Goal: Transaction & Acquisition: Purchase product/service

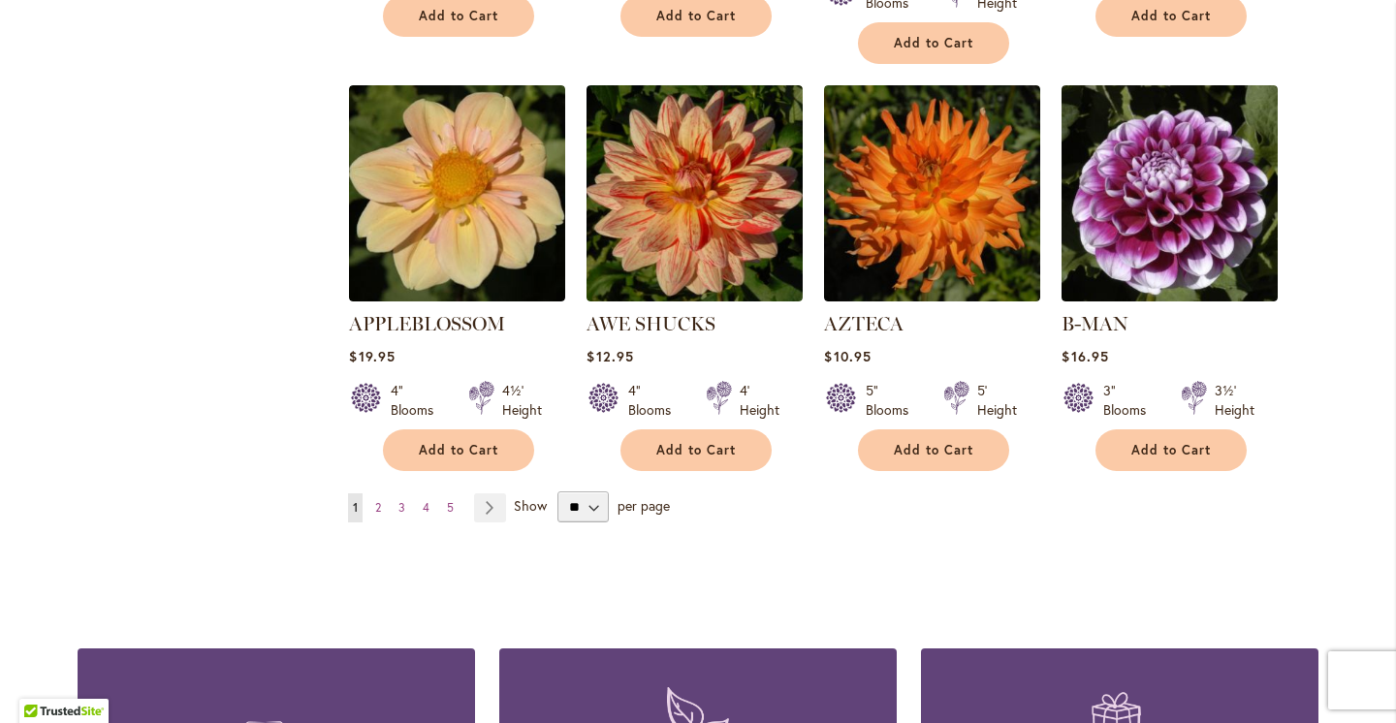
scroll to position [1659, 0]
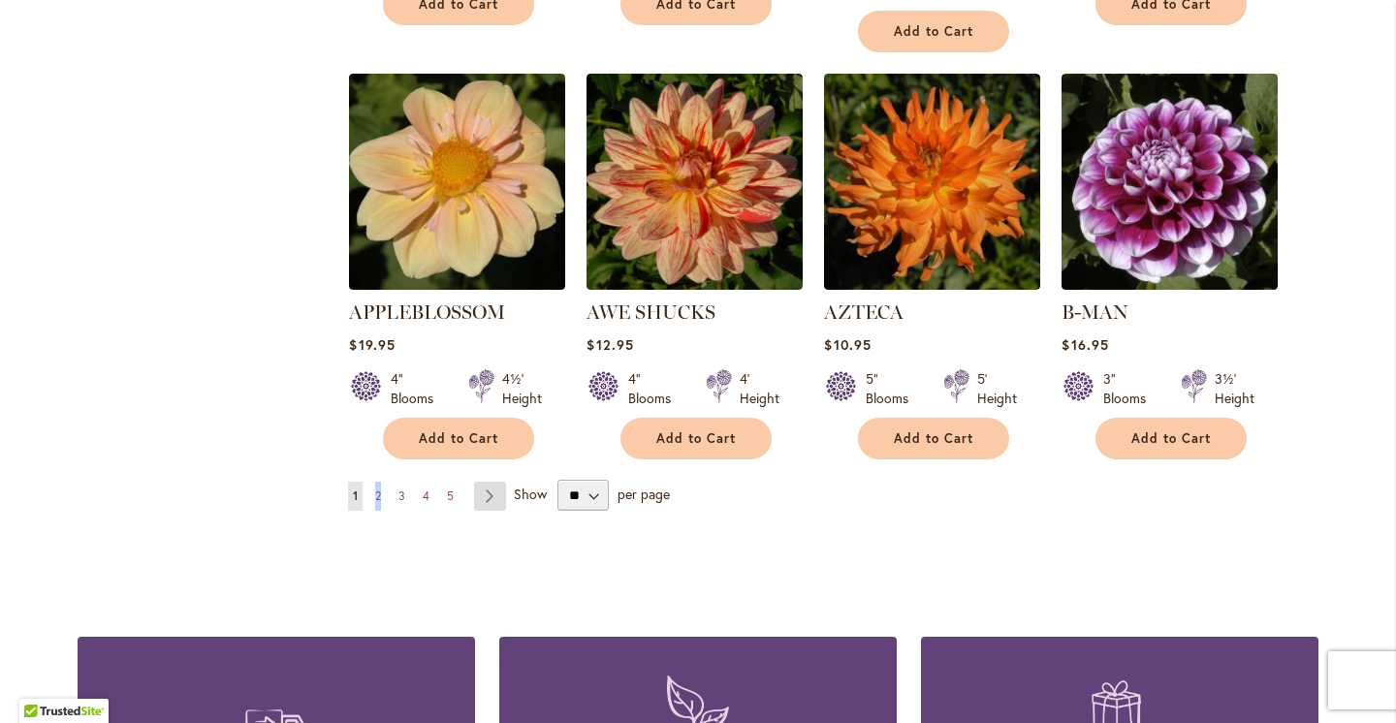
click at [493, 482] on link "Page Next" at bounding box center [490, 496] width 32 height 29
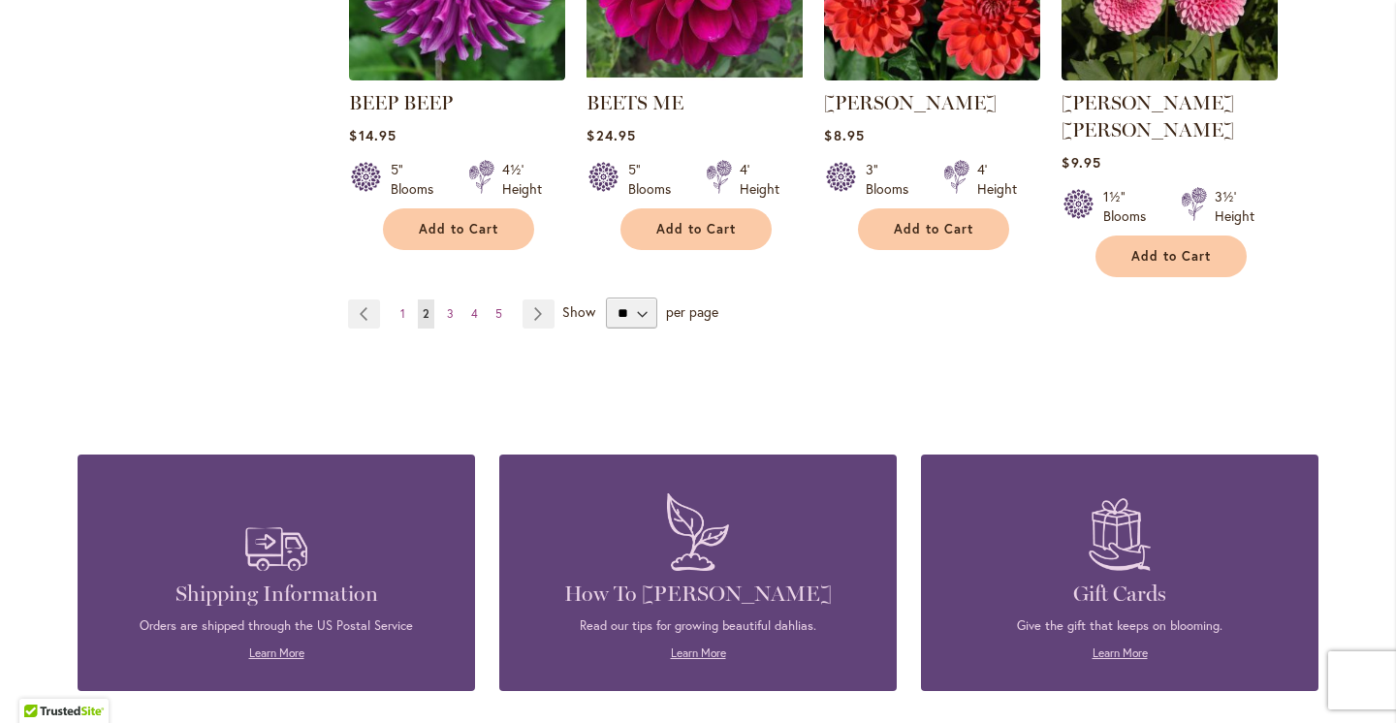
scroll to position [1887, 0]
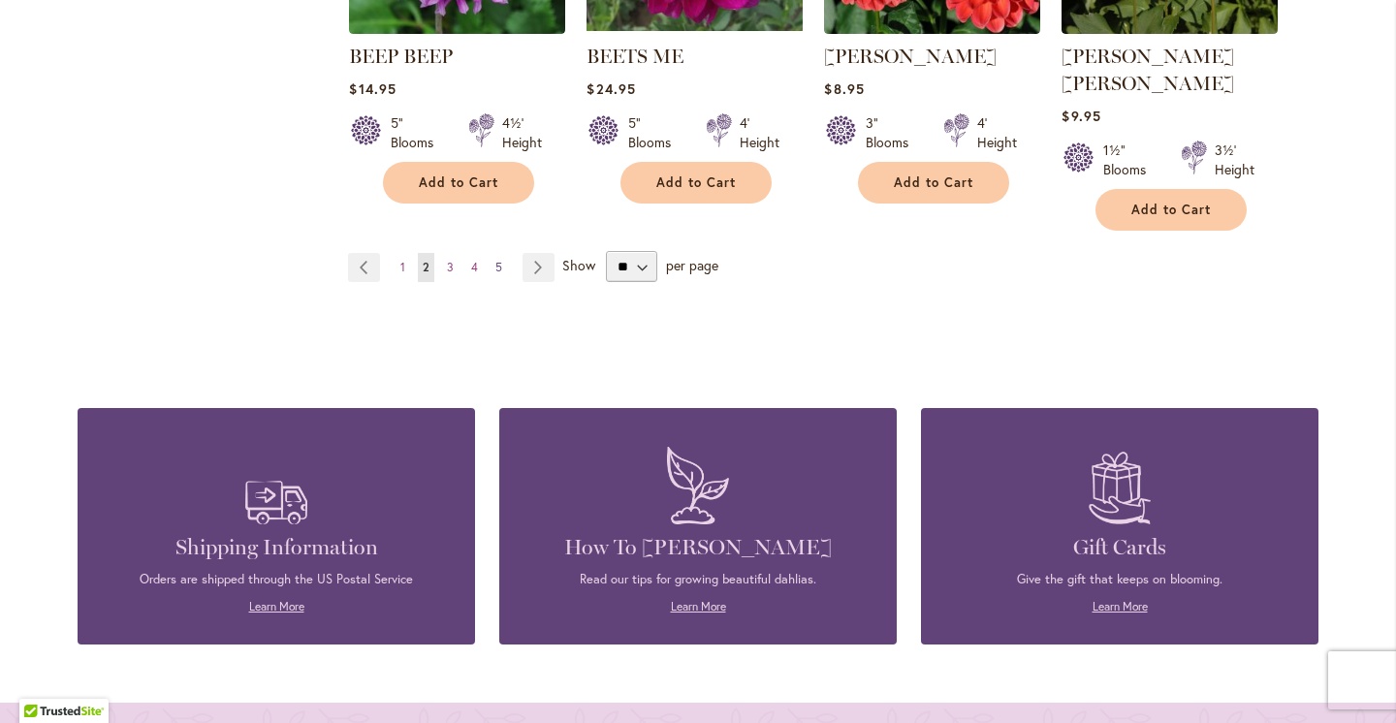
click at [501, 260] on span "5" at bounding box center [498, 267] width 7 height 15
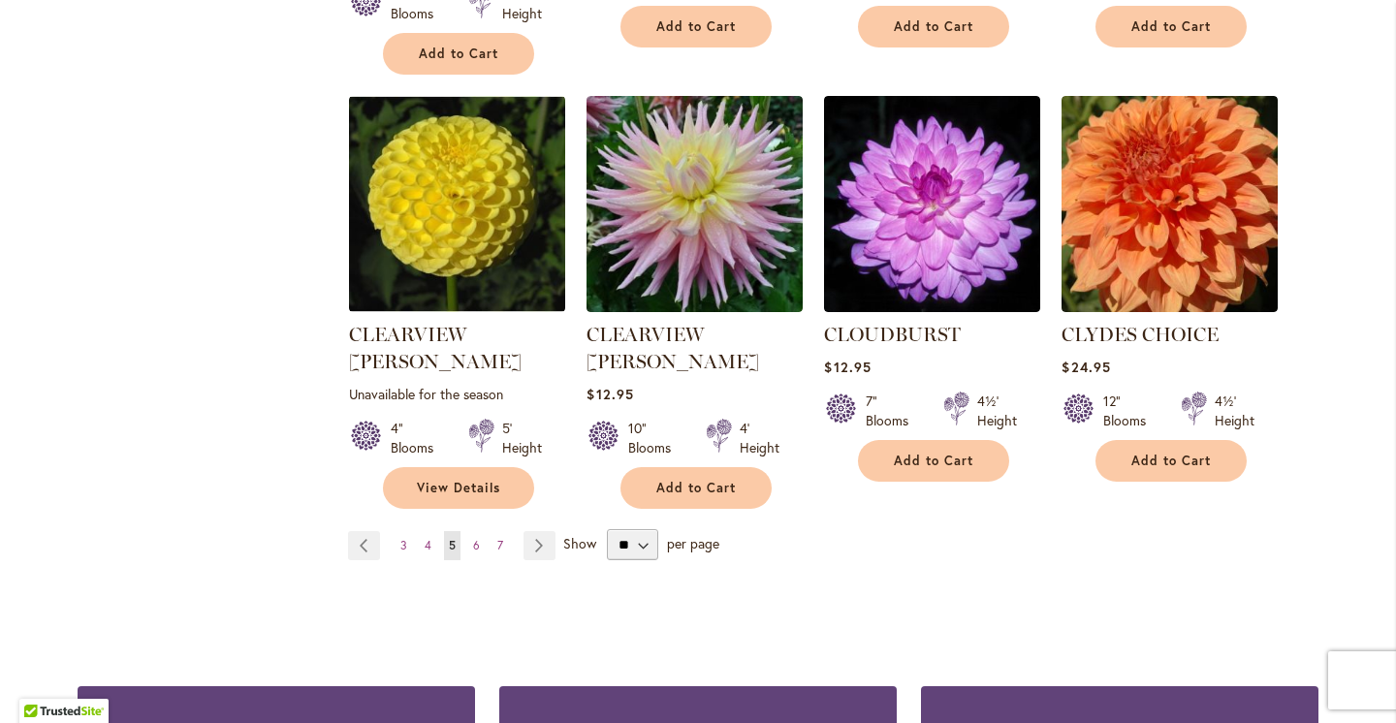
scroll to position [1669, 0]
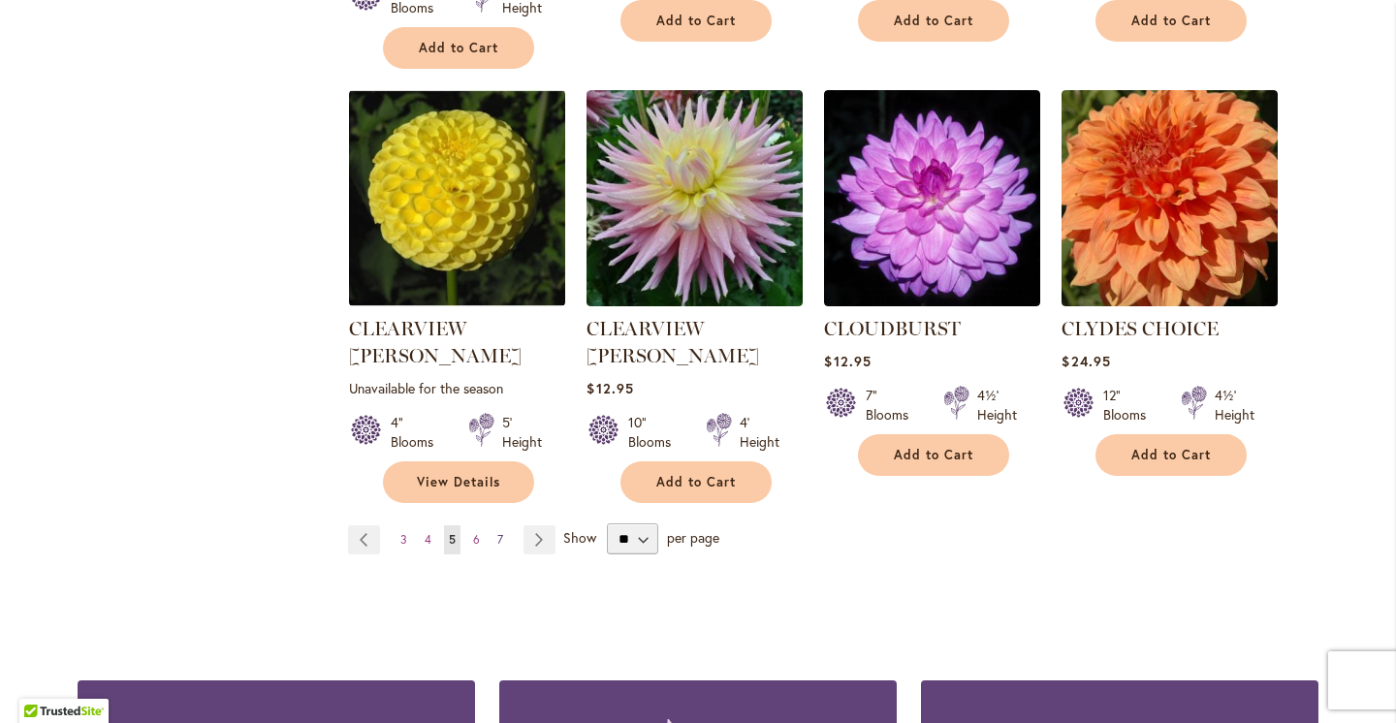
click at [502, 532] on span "7" at bounding box center [500, 539] width 6 height 15
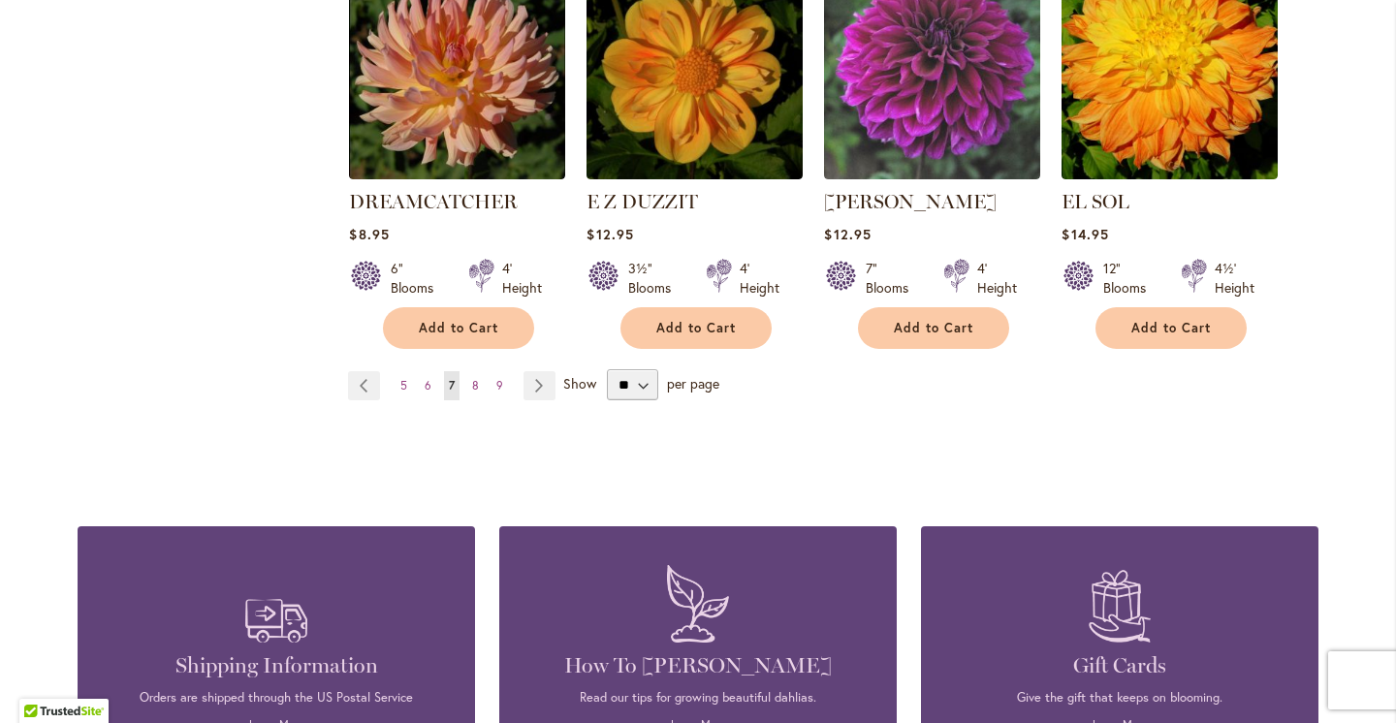
scroll to position [1831, 0]
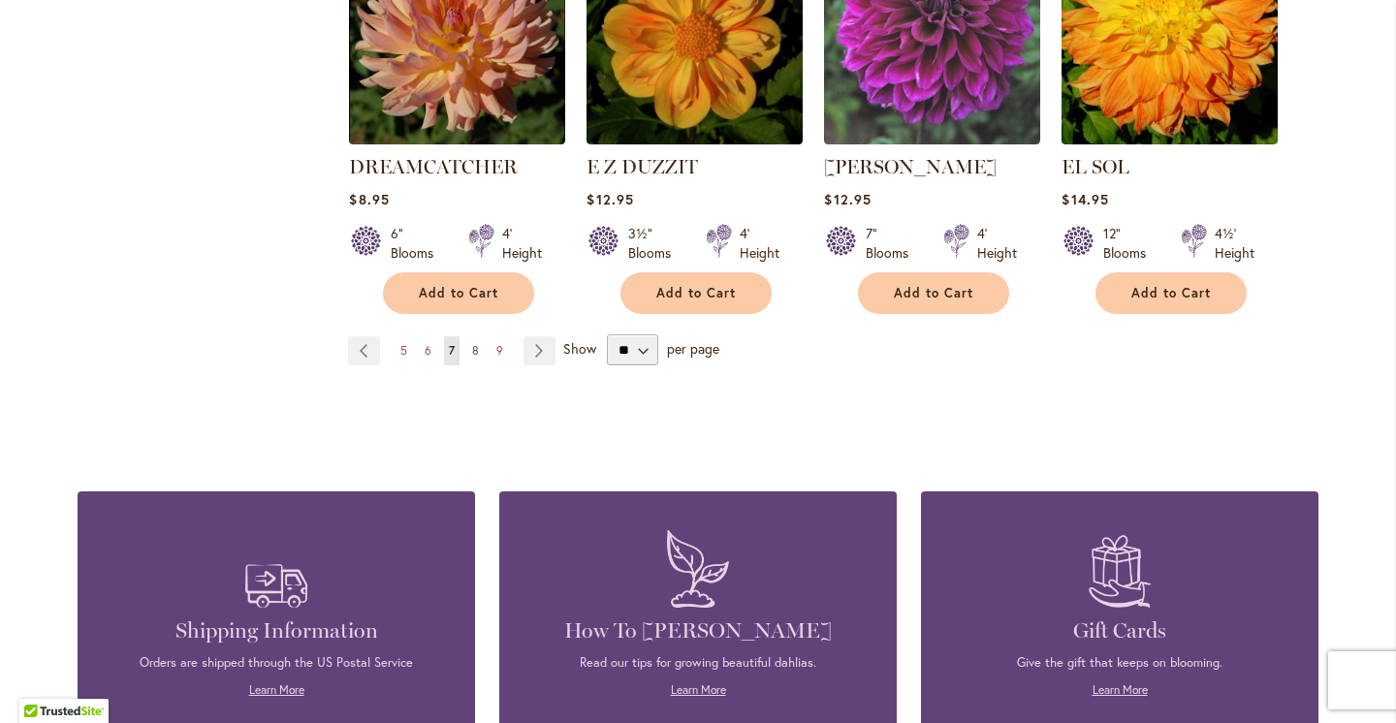
click at [477, 343] on span "8" at bounding box center [475, 350] width 7 height 15
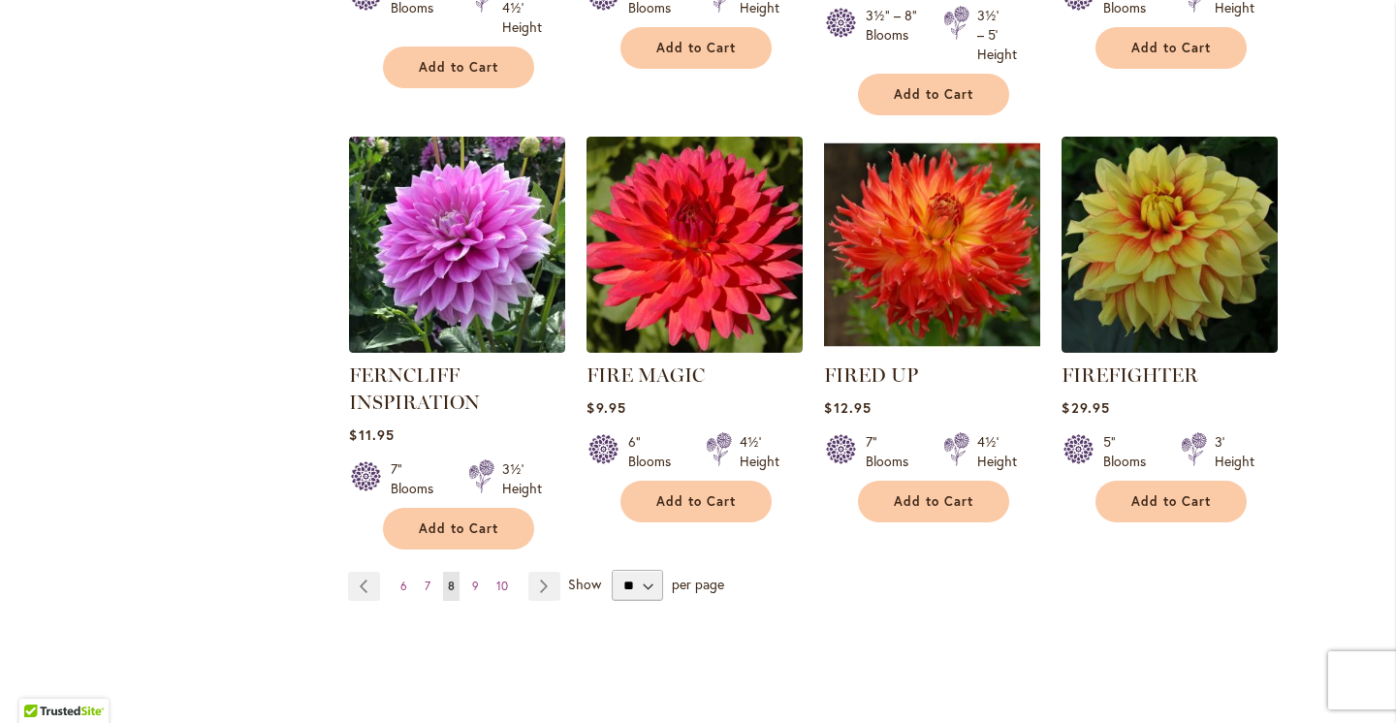
scroll to position [1644, 0]
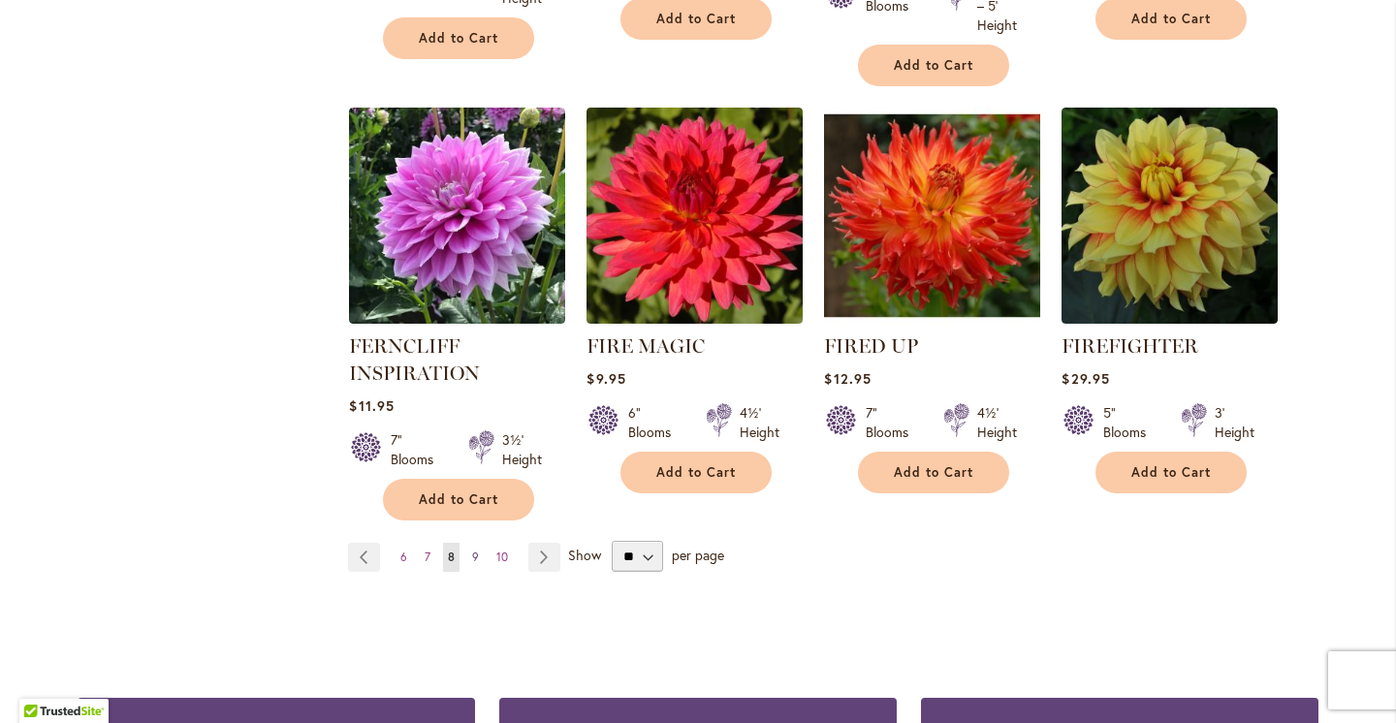
click at [477, 559] on span "9" at bounding box center [475, 557] width 7 height 15
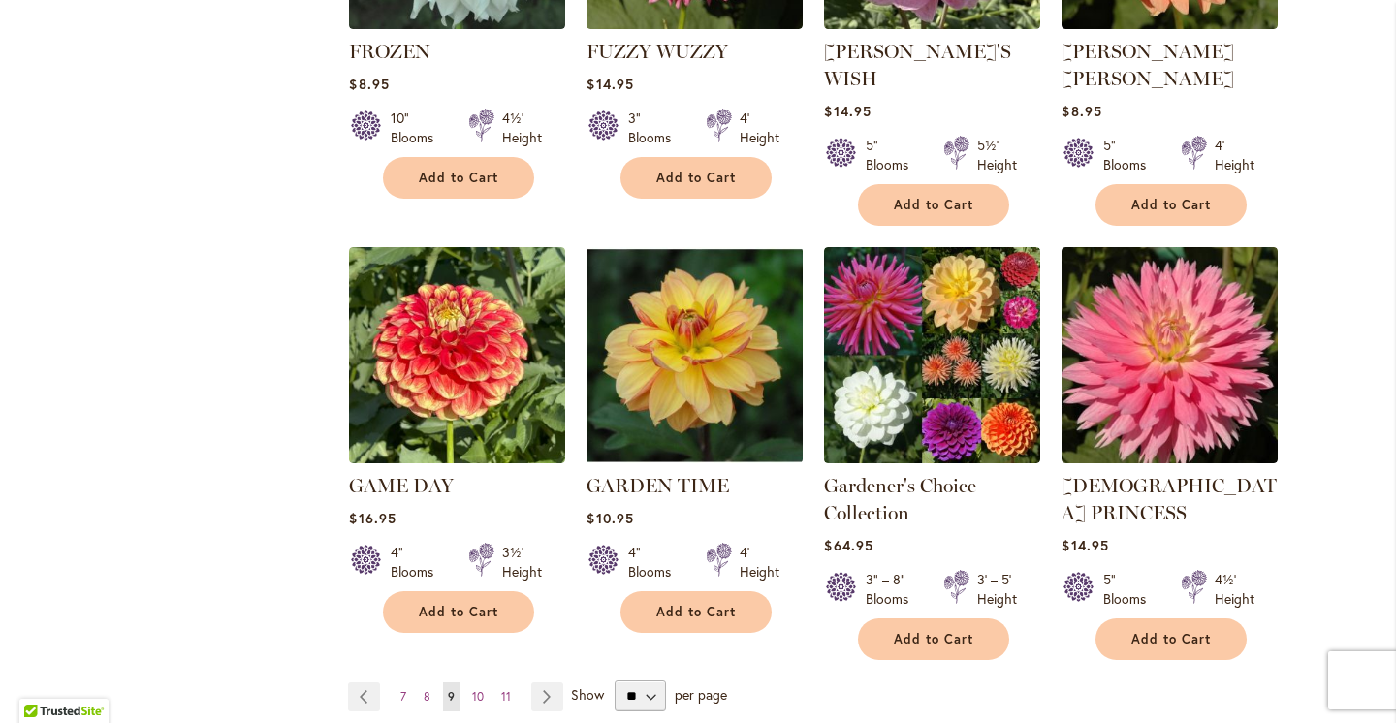
scroll to position [1542, 0]
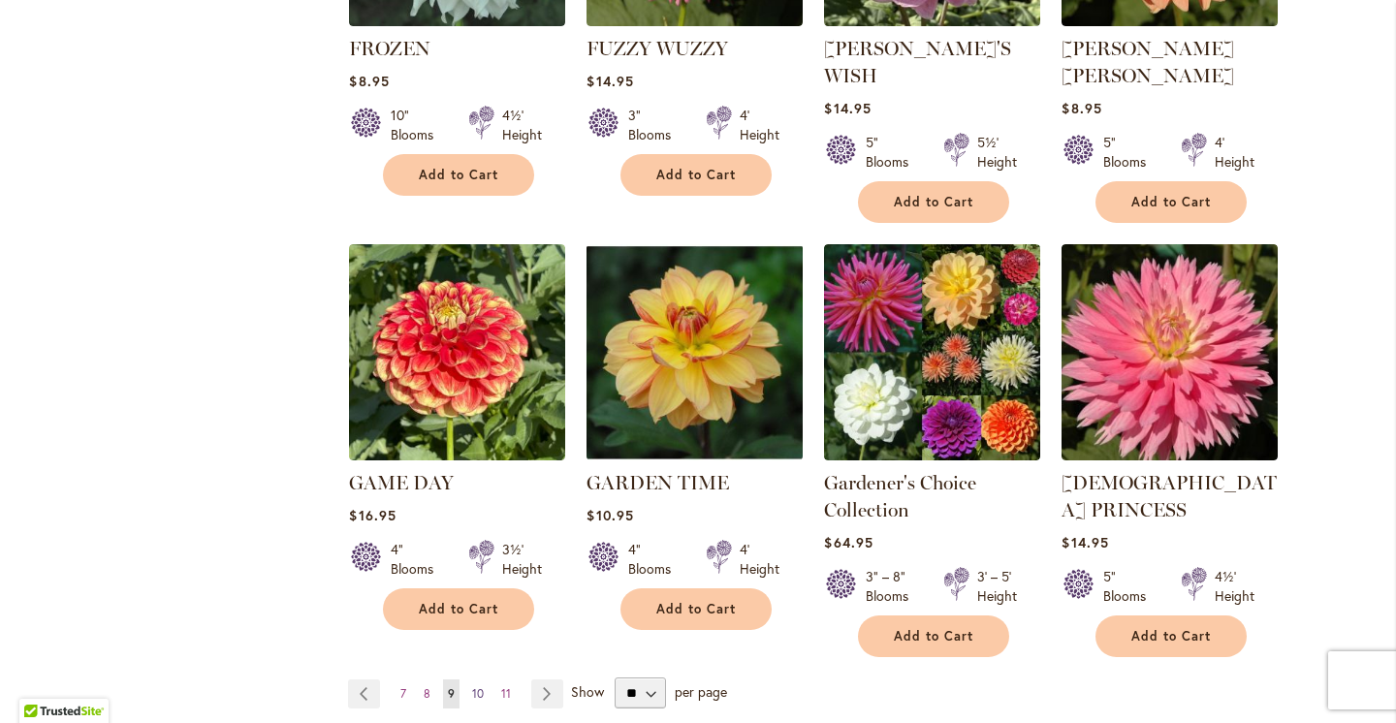
click at [479, 686] on span "10" at bounding box center [478, 693] width 12 height 15
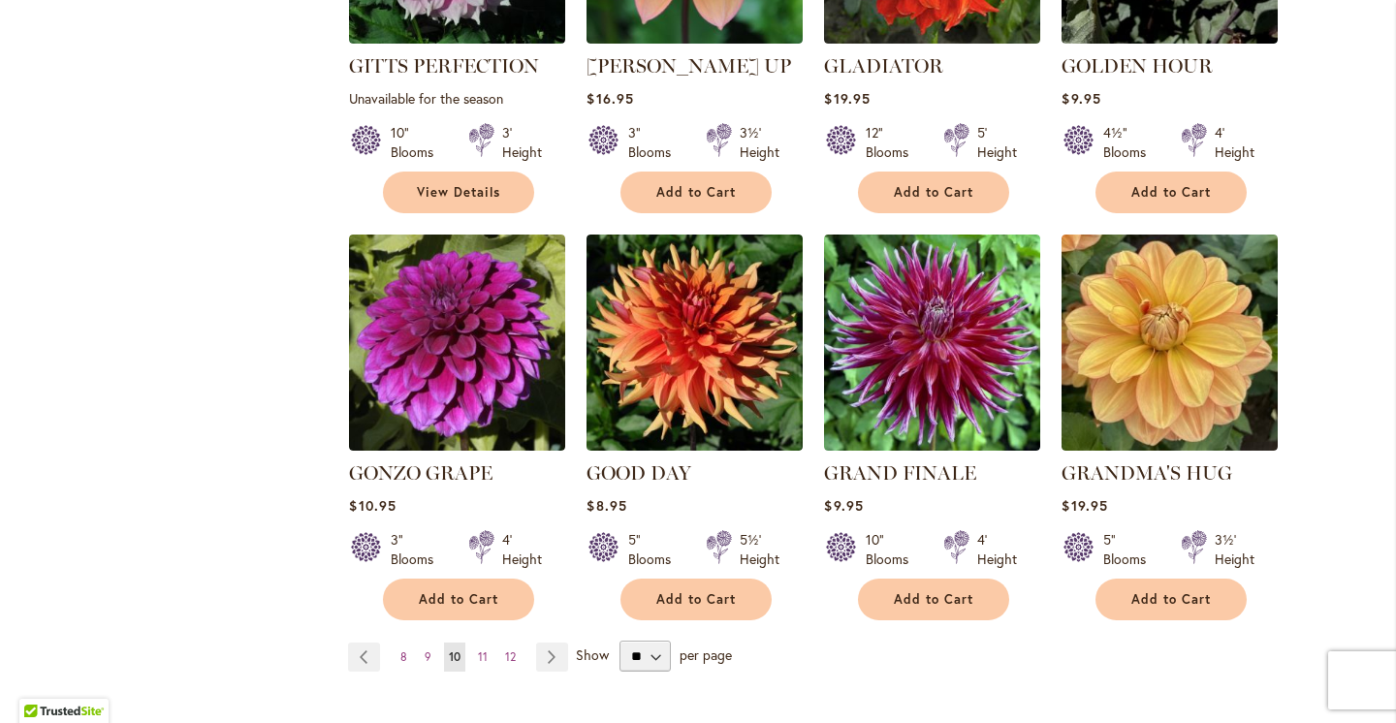
scroll to position [1503, 0]
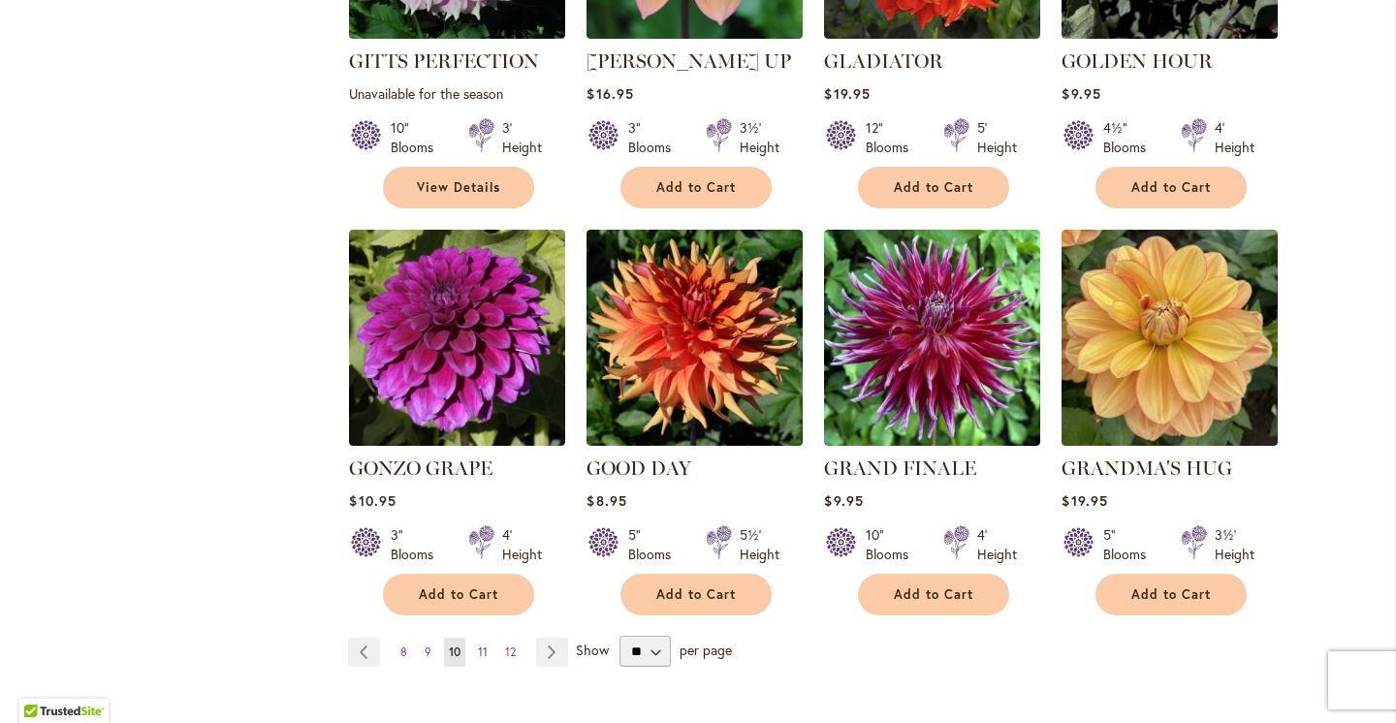
click at [485, 645] on span "11" at bounding box center [483, 652] width 10 height 15
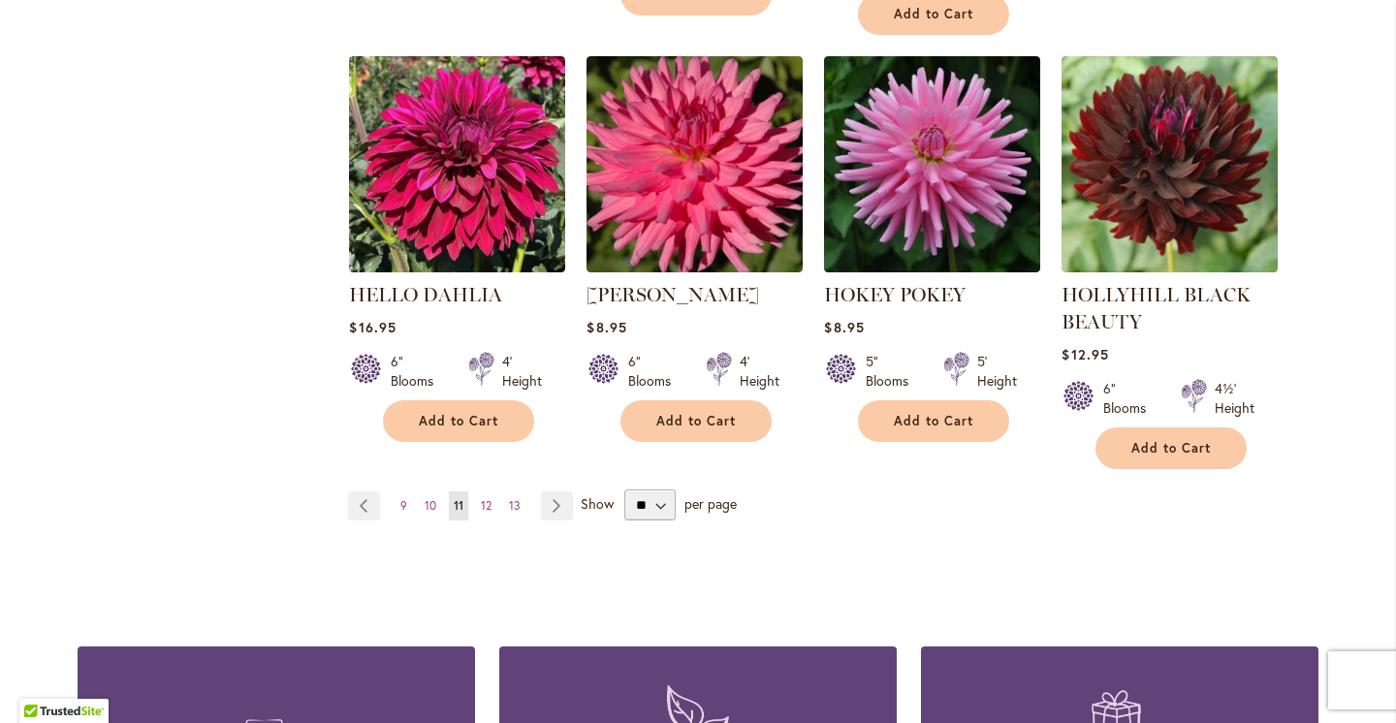
scroll to position [1813, 0]
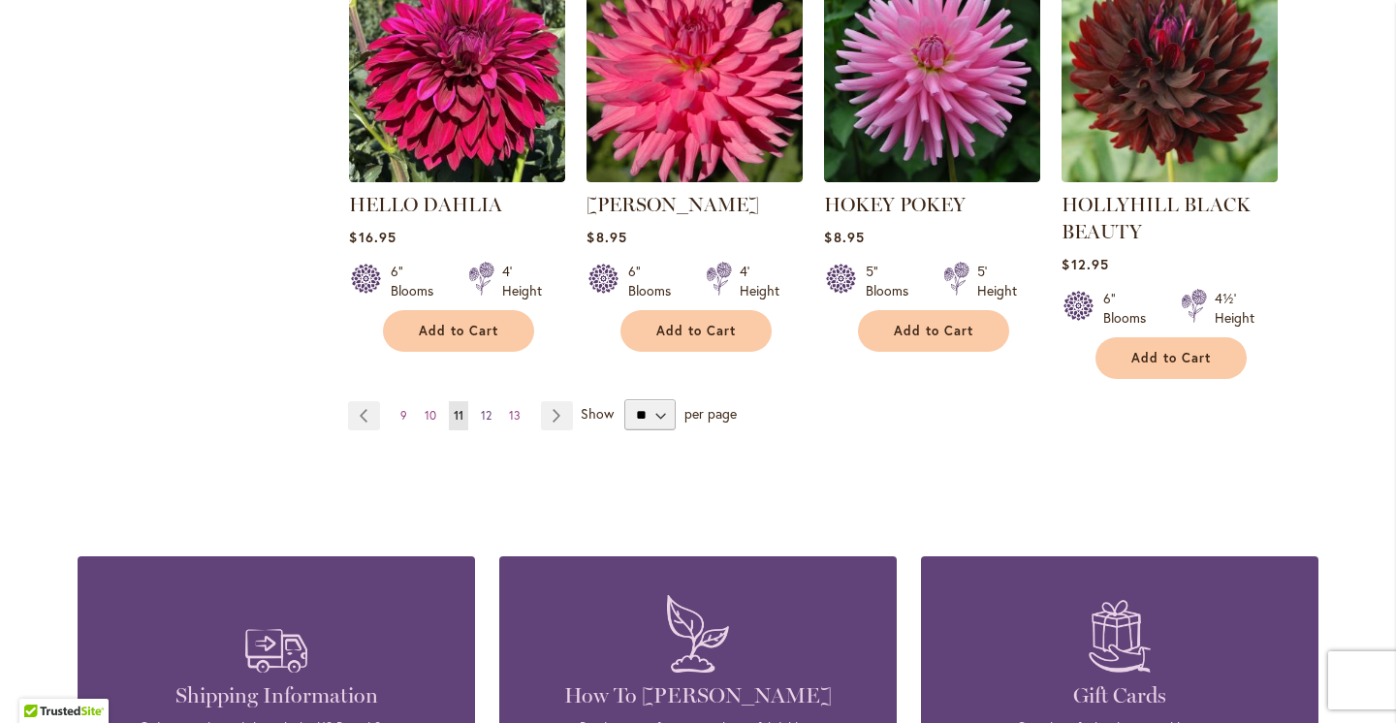
click at [491, 413] on span "12" at bounding box center [486, 415] width 11 height 15
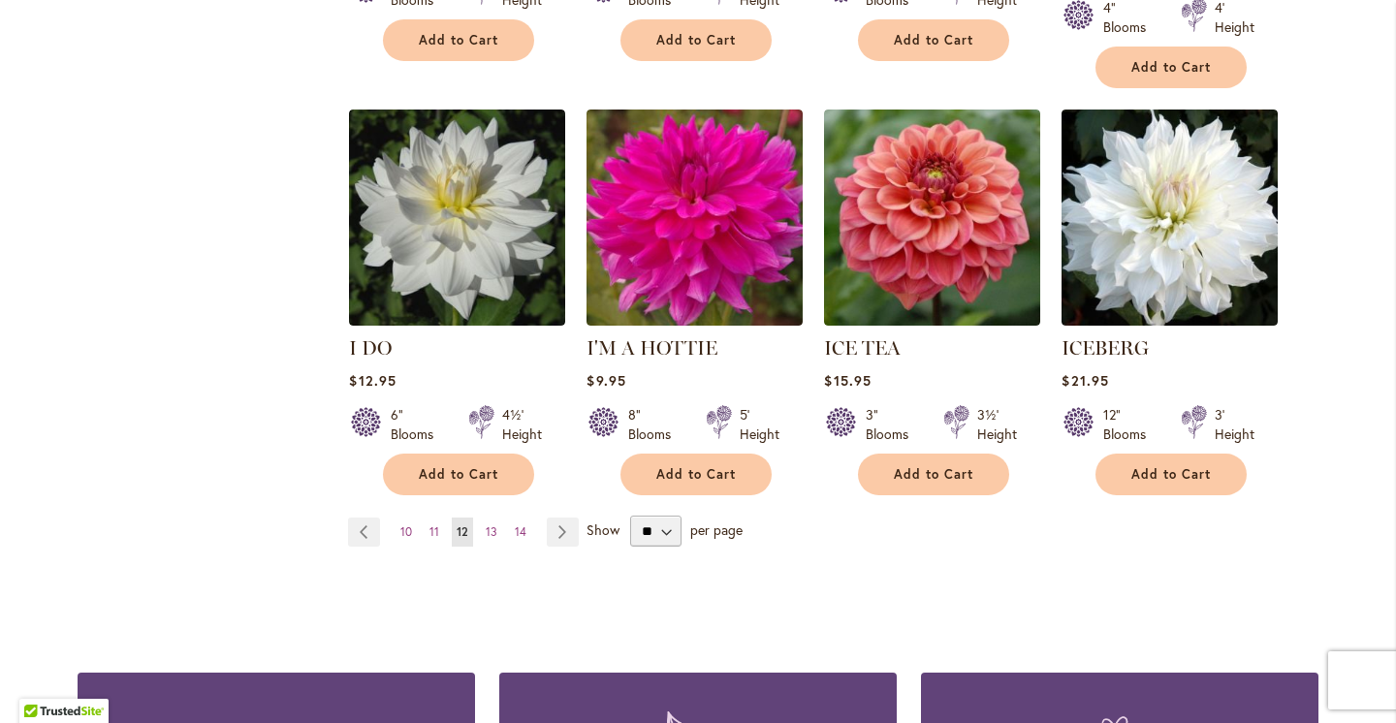
scroll to position [1626, 0]
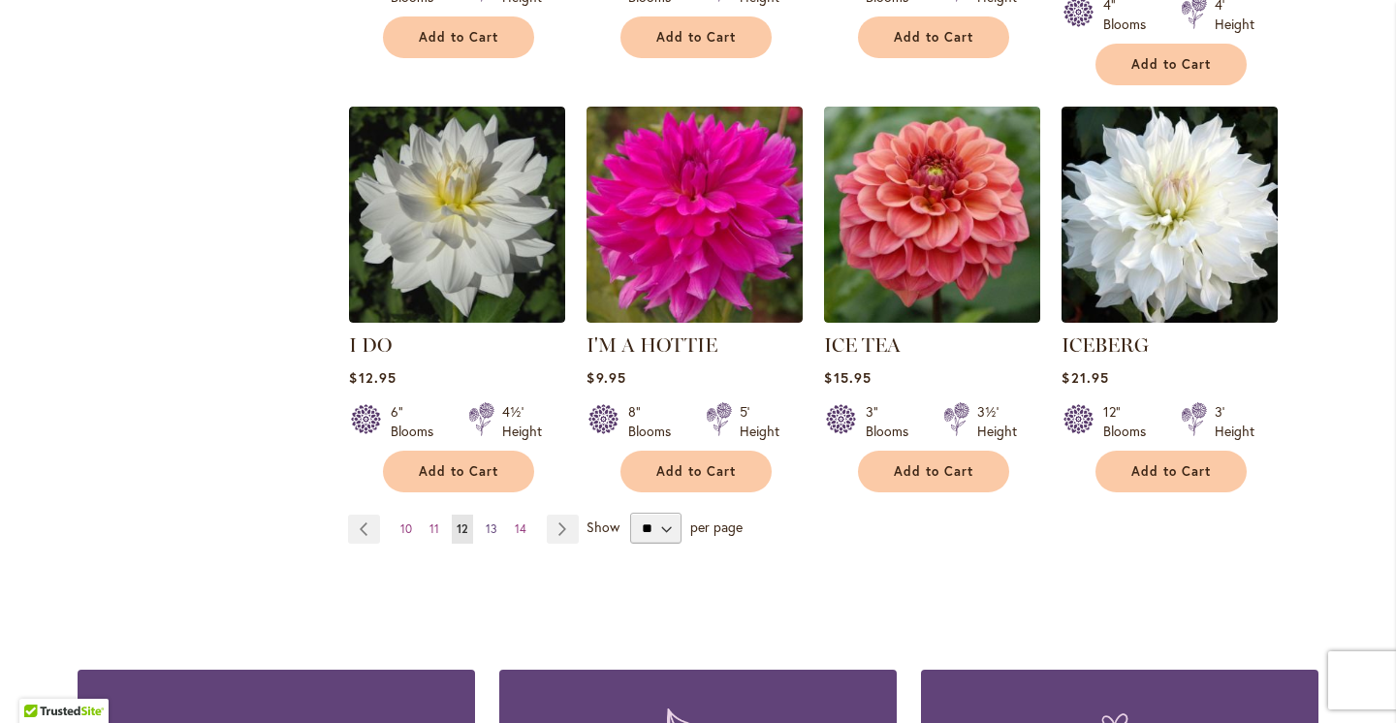
click at [494, 522] on span "13" at bounding box center [492, 529] width 12 height 15
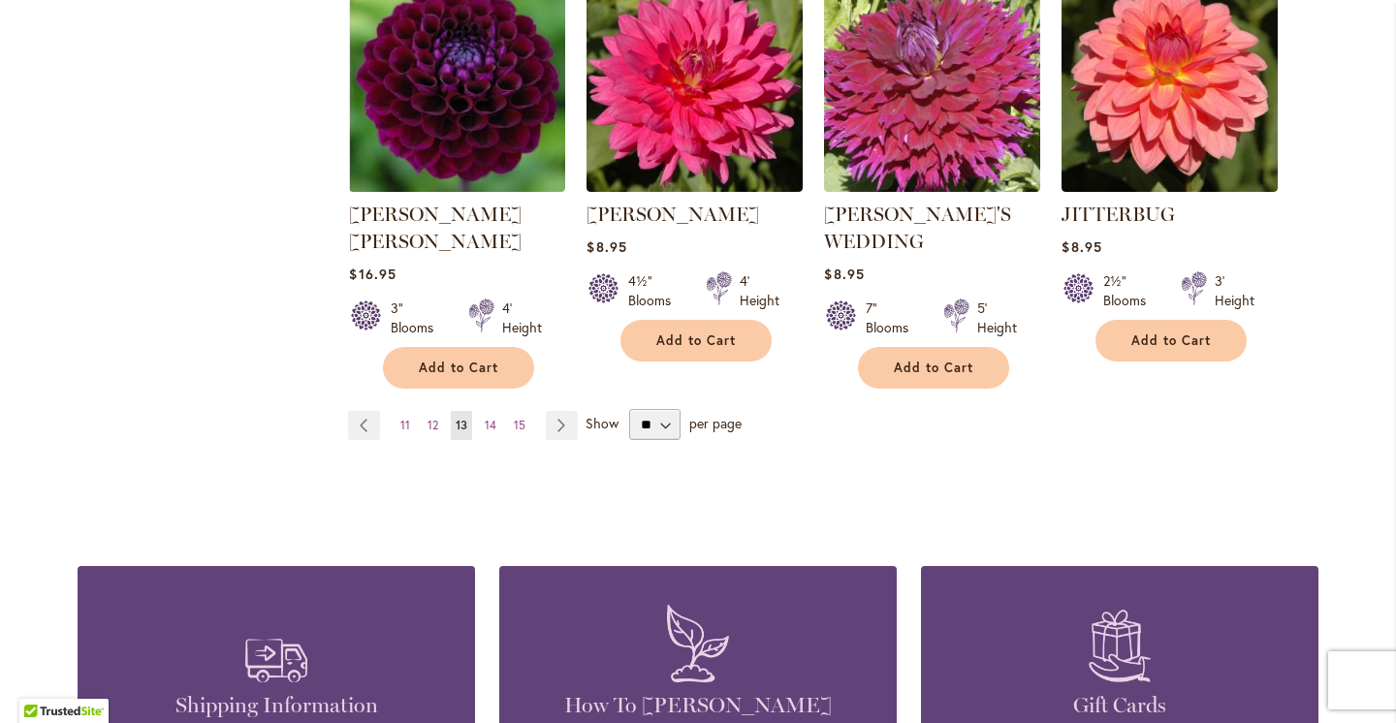
scroll to position [1800, 0]
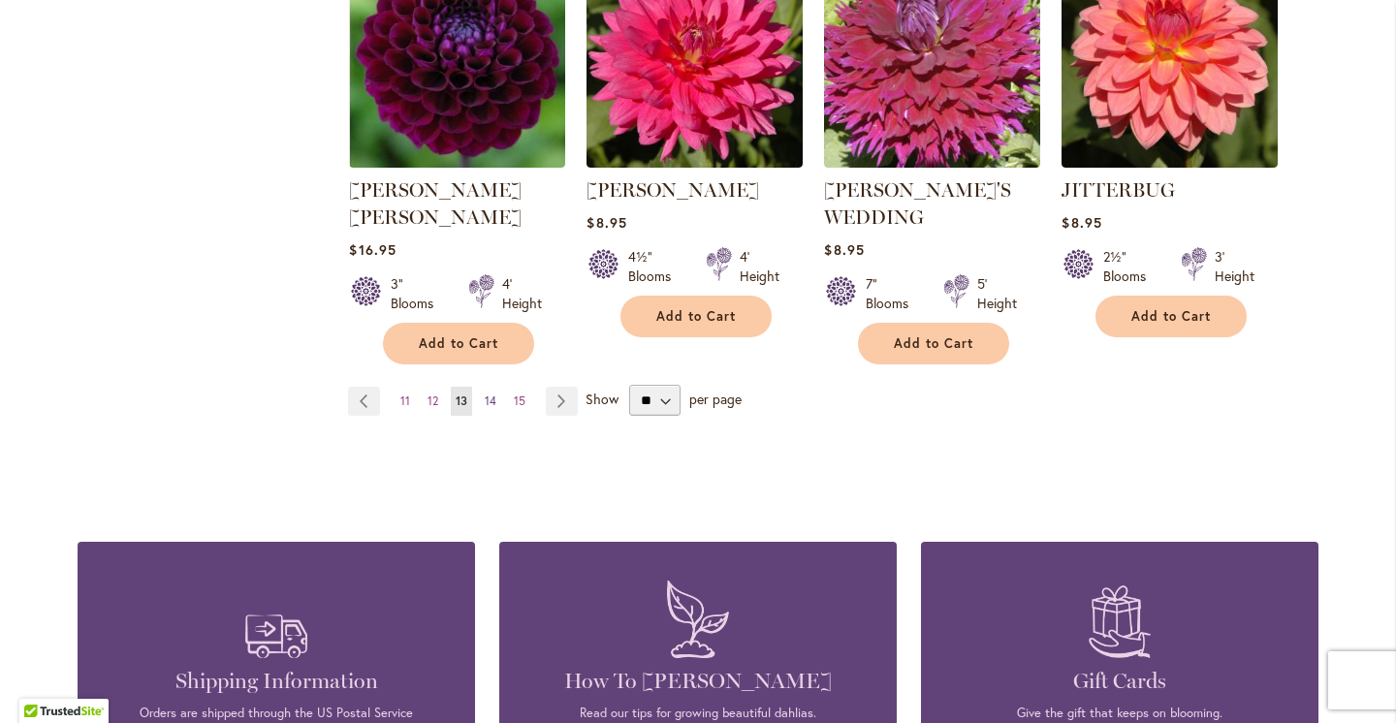
click at [491, 394] on span "14" at bounding box center [491, 401] width 12 height 15
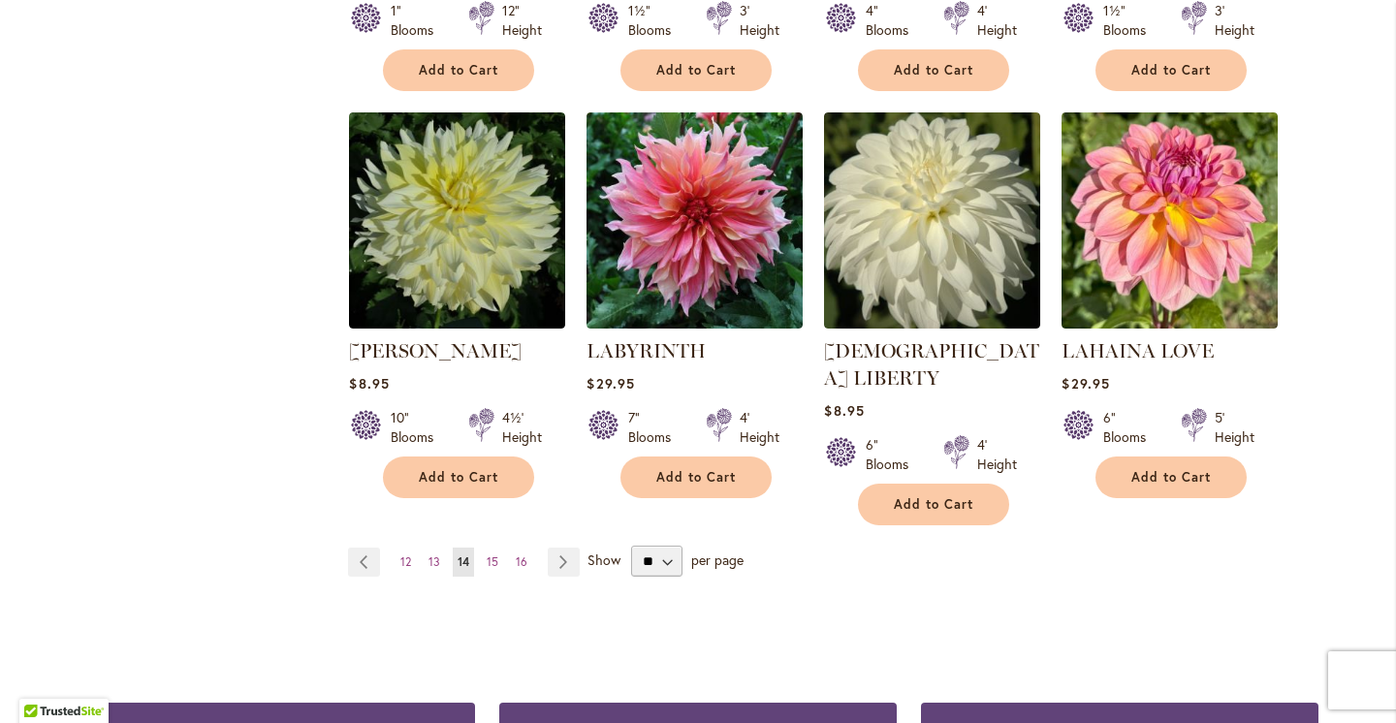
scroll to position [1596, 0]
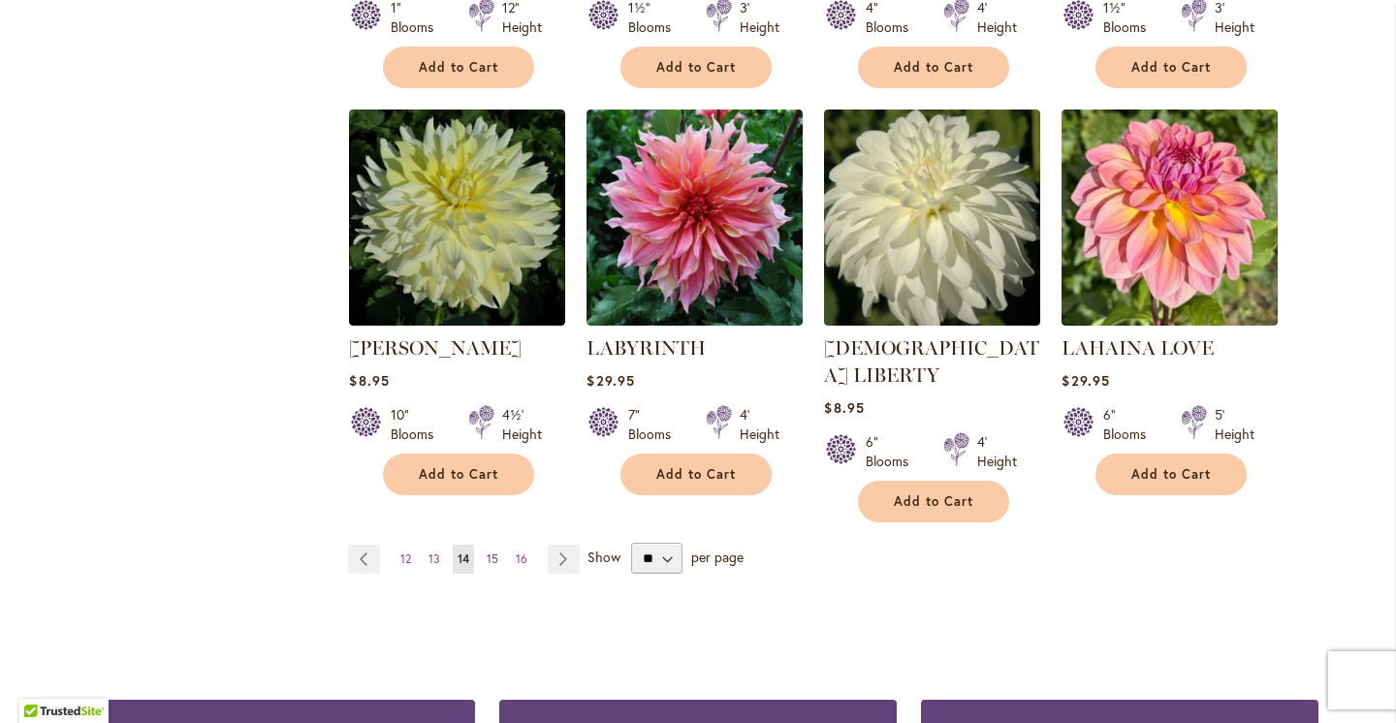
click at [497, 552] on span "15" at bounding box center [493, 559] width 12 height 15
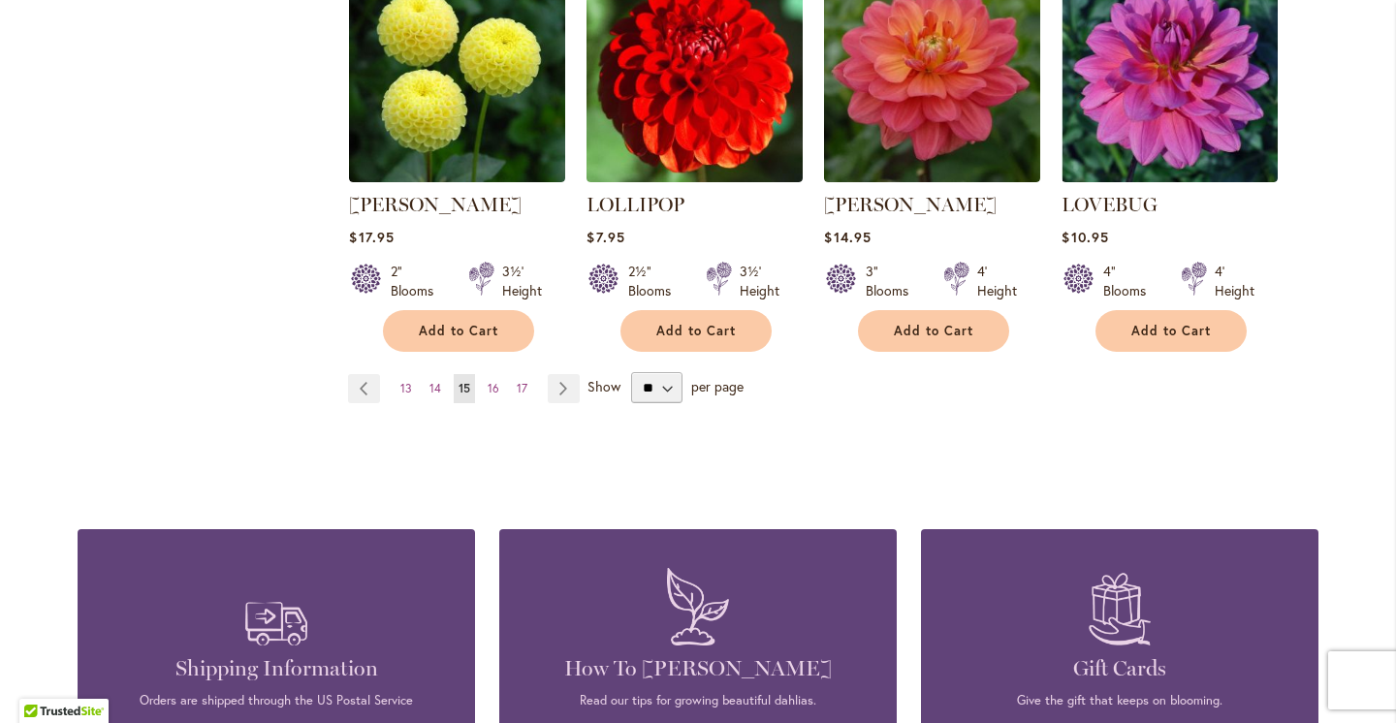
scroll to position [1812, 0]
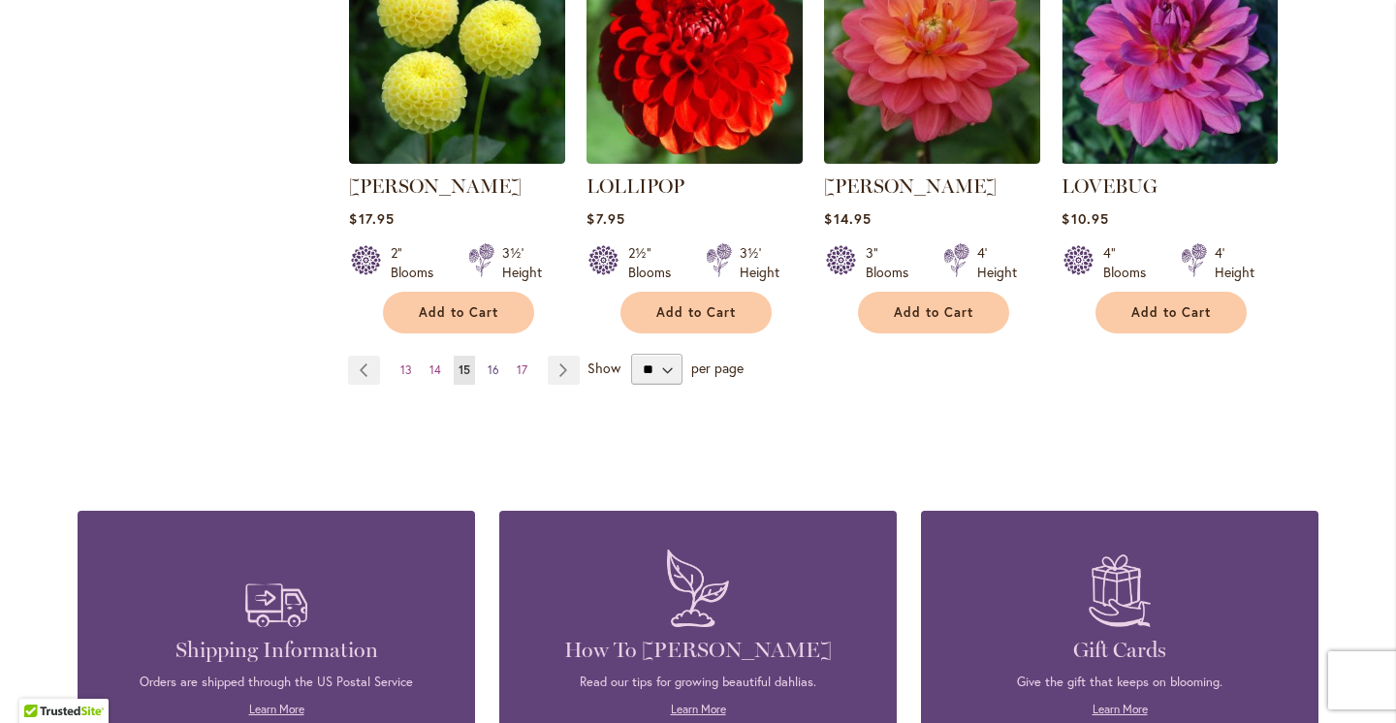
click at [494, 363] on span "16" at bounding box center [494, 370] width 12 height 15
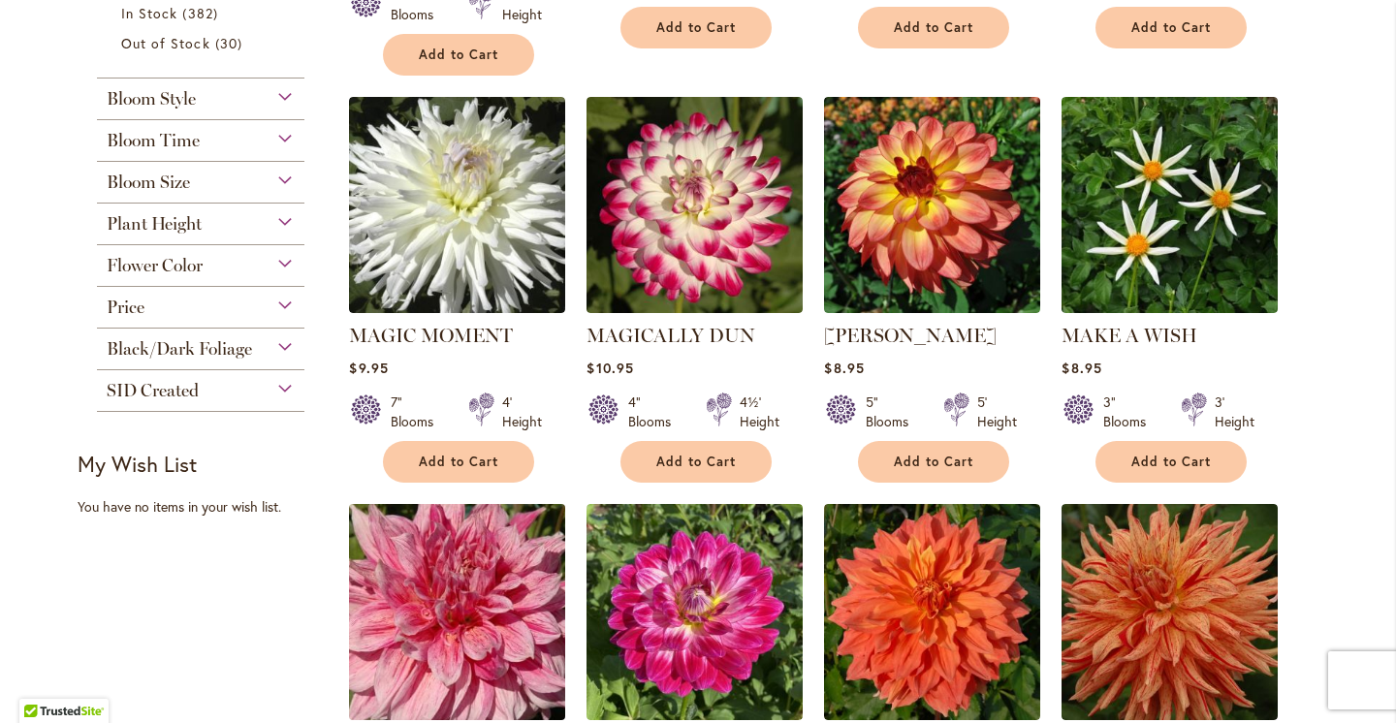
scroll to position [820, 0]
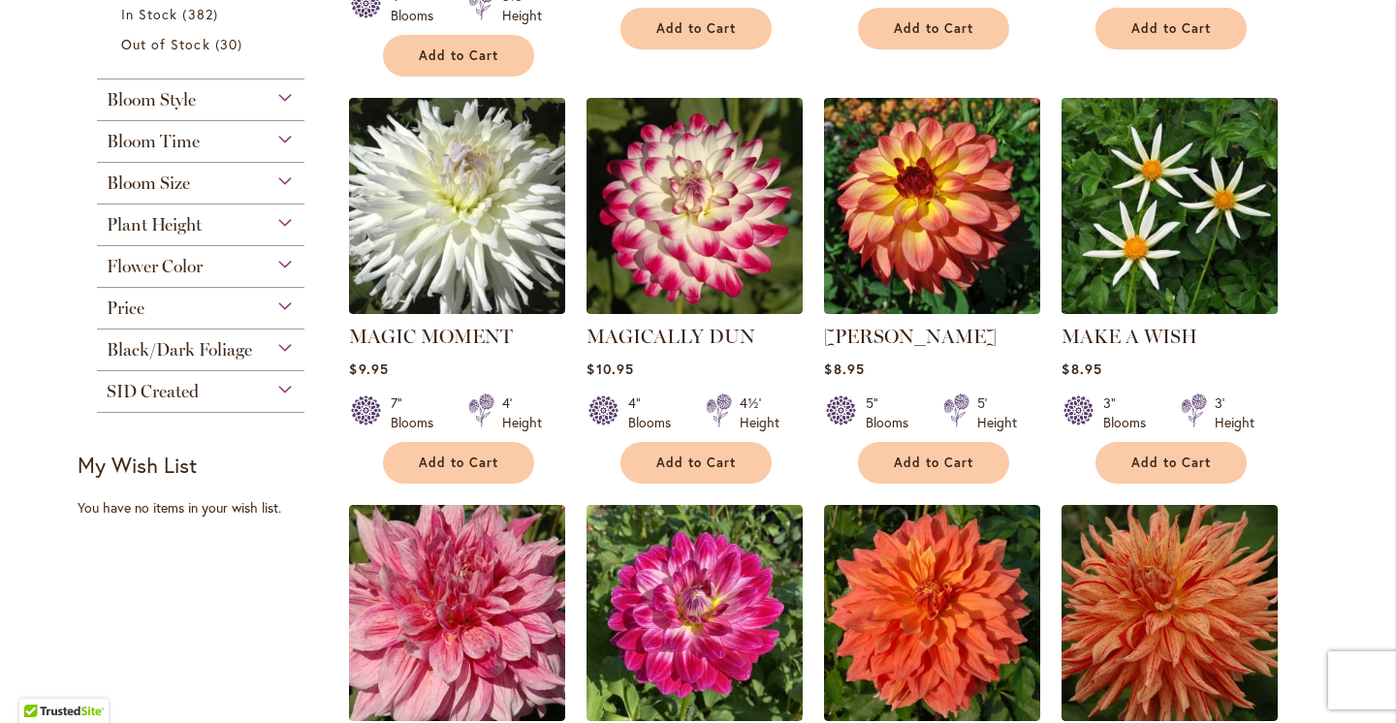
click at [1136, 223] on img at bounding box center [1170, 206] width 227 height 227
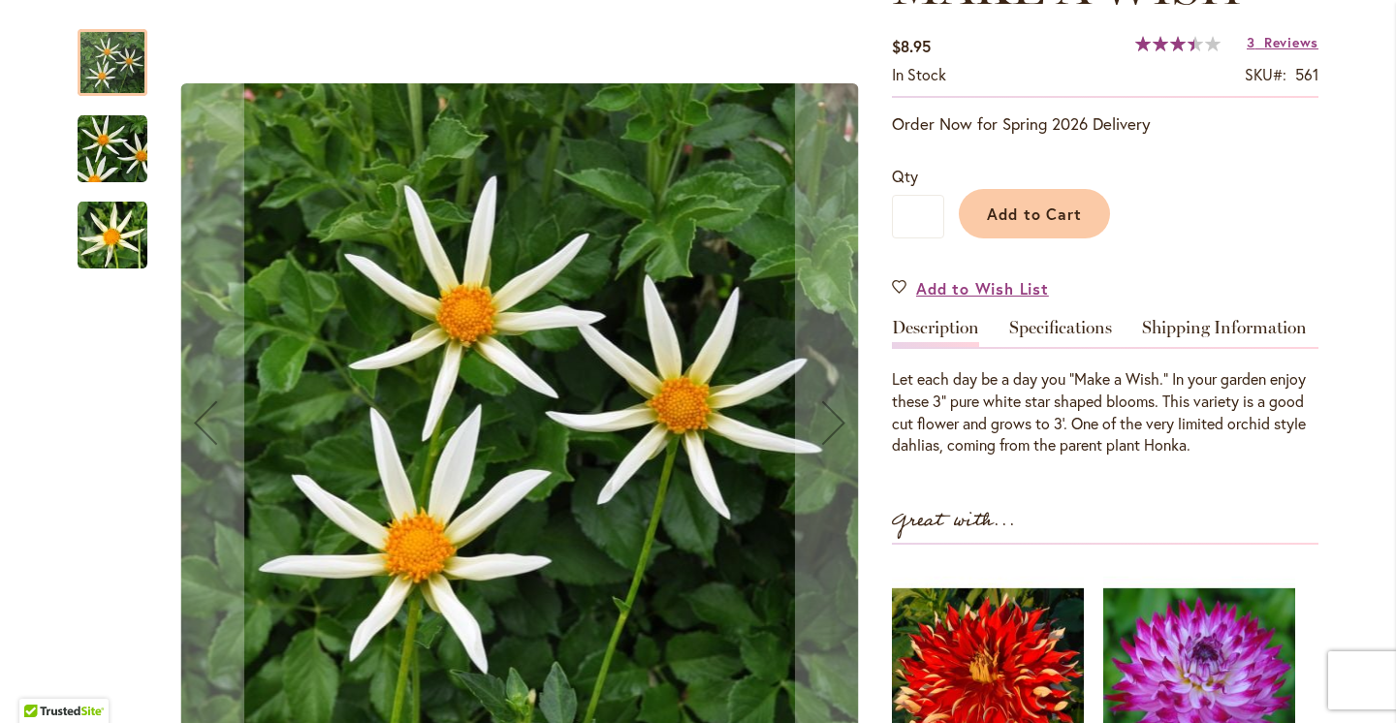
scroll to position [328, 0]
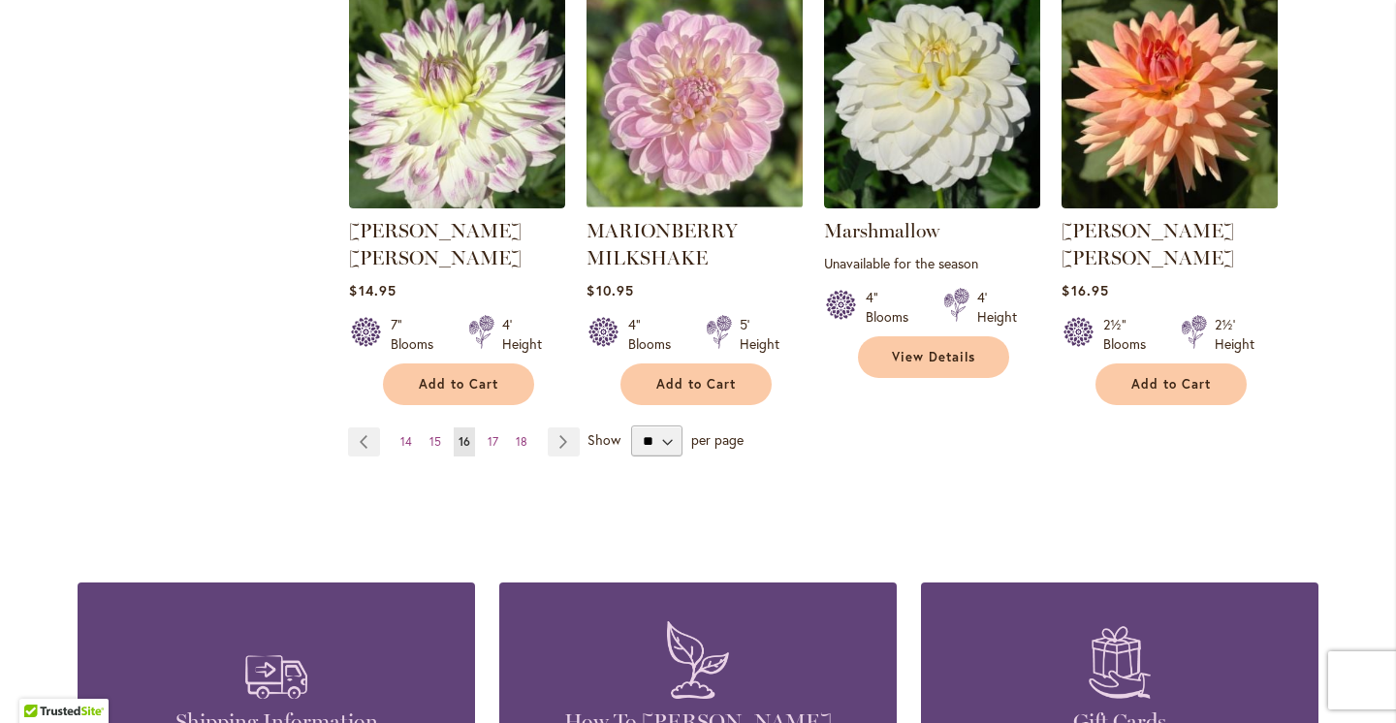
scroll to position [1761, 0]
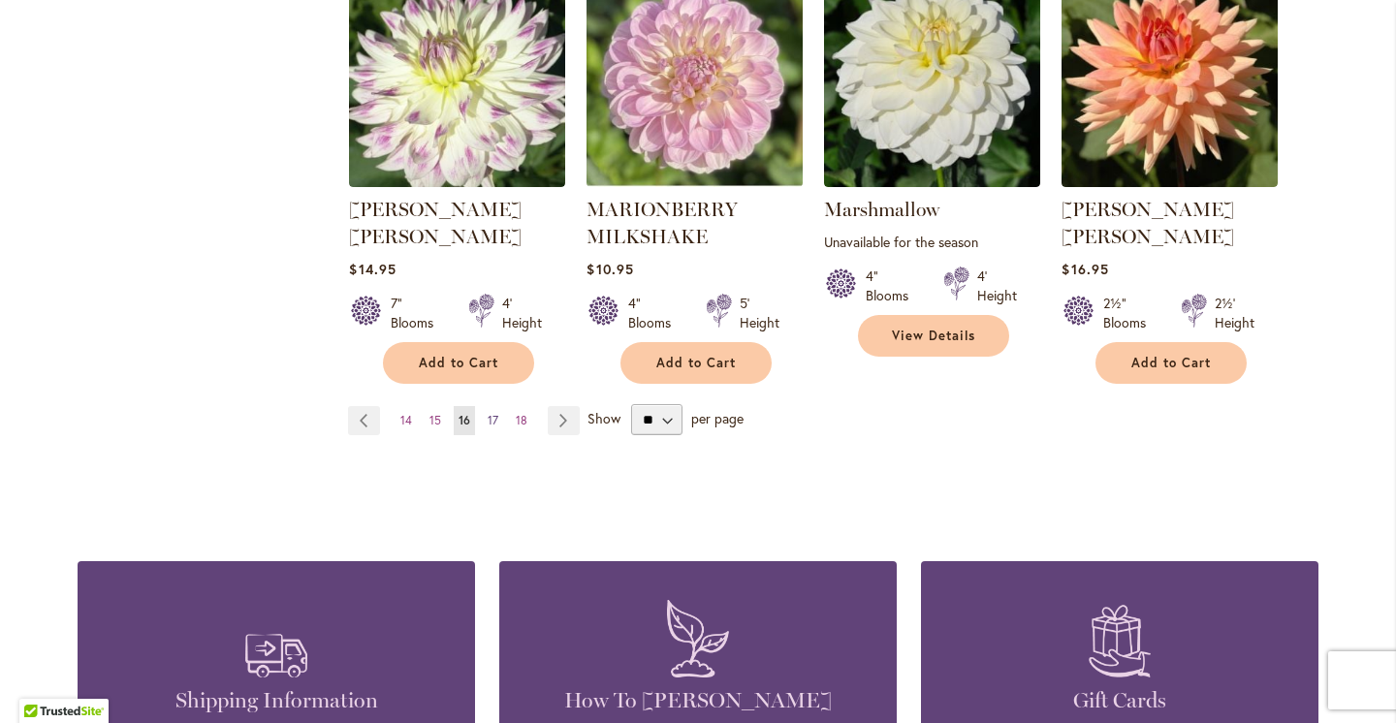
click at [495, 413] on span "17" at bounding box center [493, 420] width 11 height 15
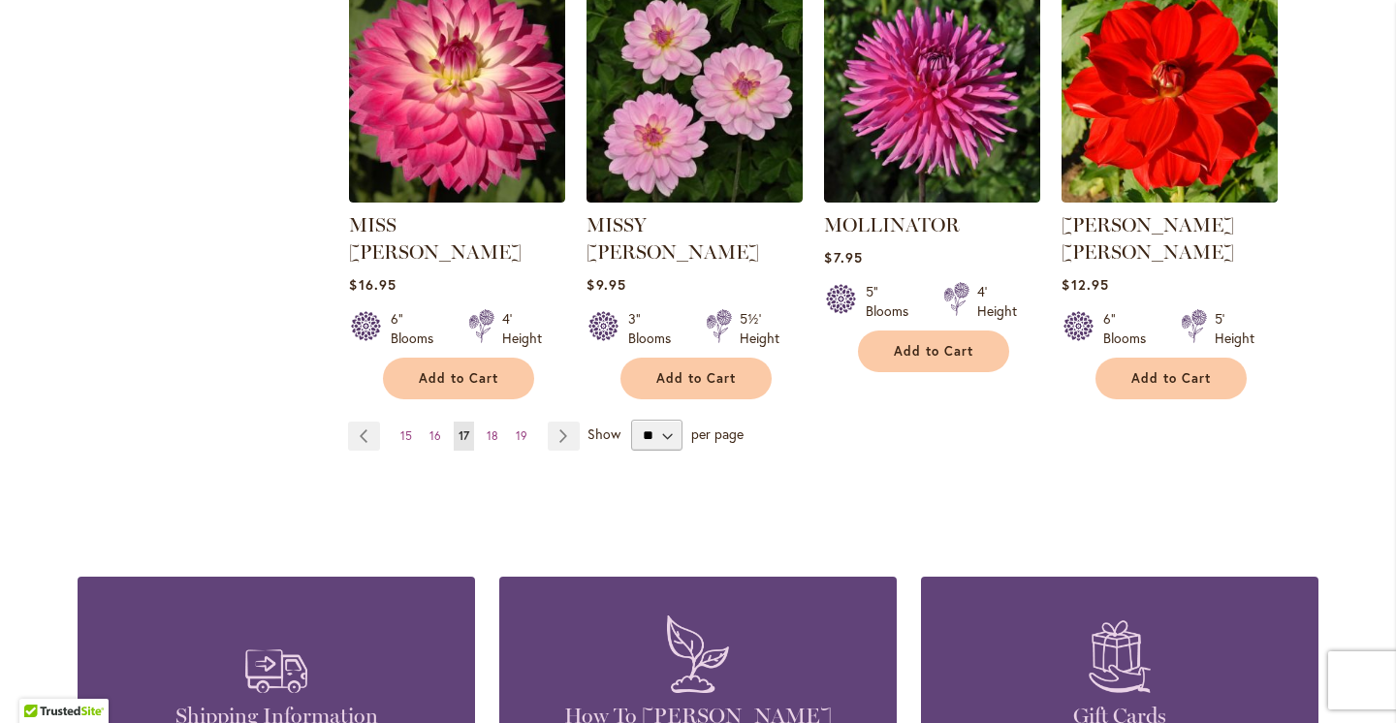
scroll to position [1734, 0]
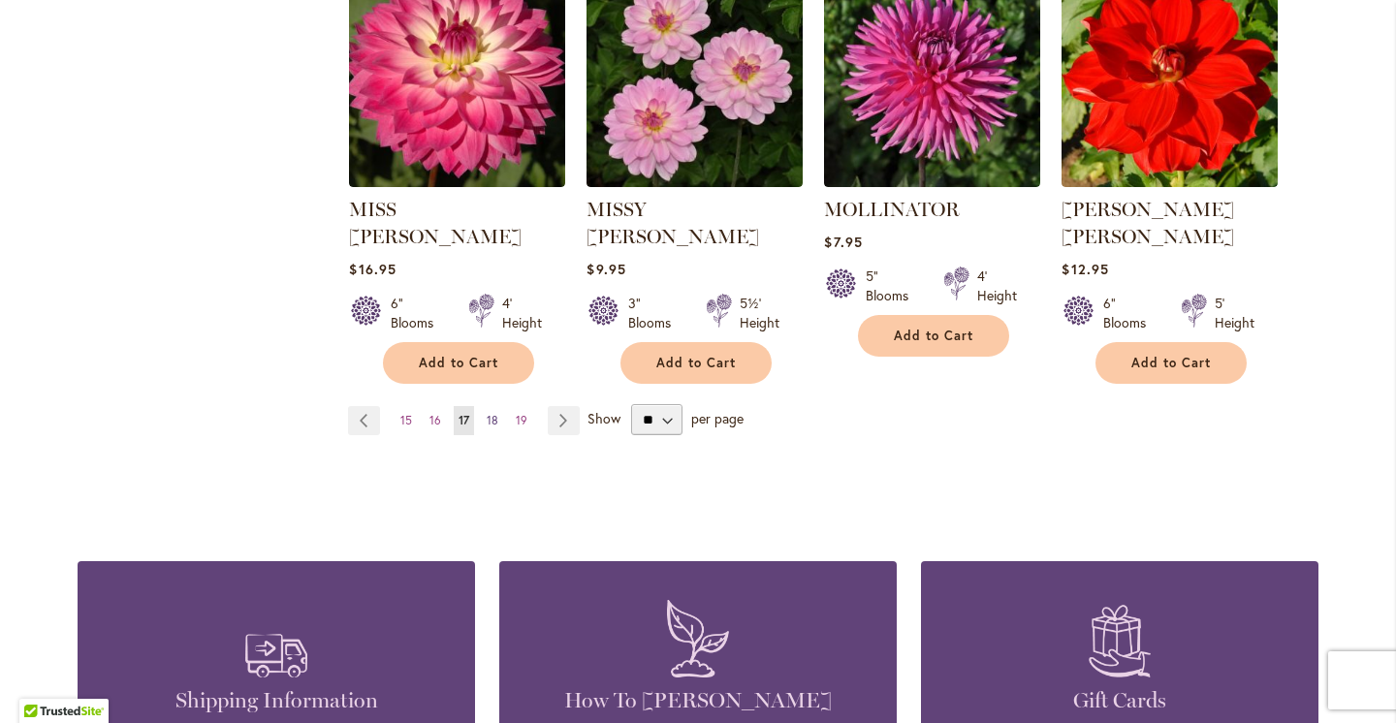
click at [497, 413] on span "18" at bounding box center [493, 420] width 12 height 15
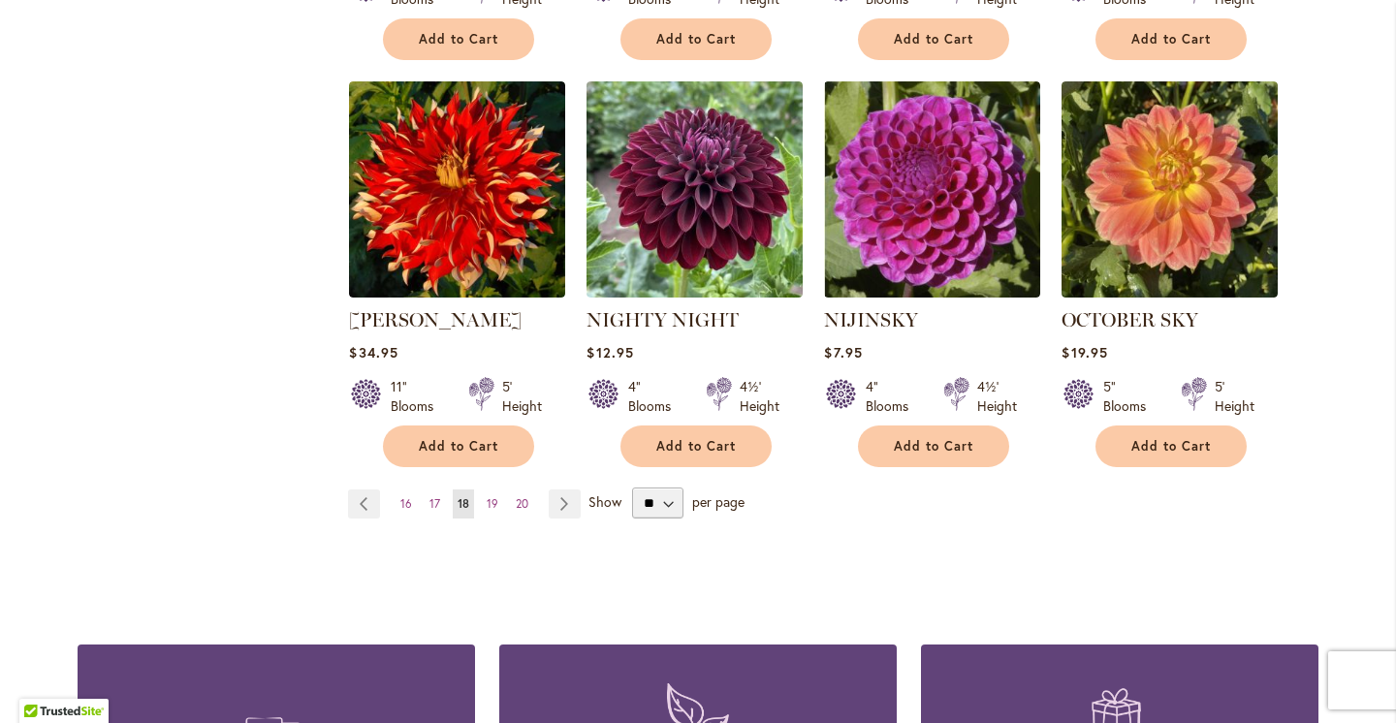
scroll to position [1661, 0]
